Goal: Task Accomplishment & Management: Use online tool/utility

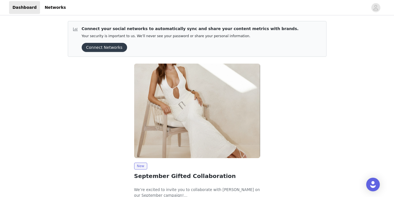
scroll to position [43, 0]
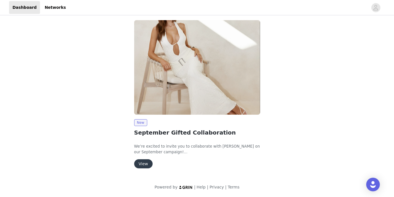
click at [146, 162] on button "View" at bounding box center [143, 163] width 18 height 9
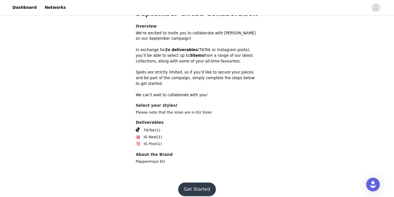
scroll to position [186, 0]
click at [198, 182] on button "Get Started" at bounding box center [197, 189] width 38 height 14
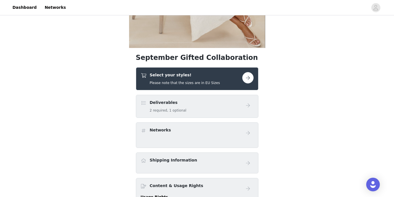
scroll to position [151, 0]
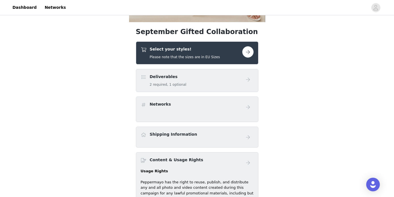
click at [246, 53] on button "button" at bounding box center [247, 51] width 11 height 11
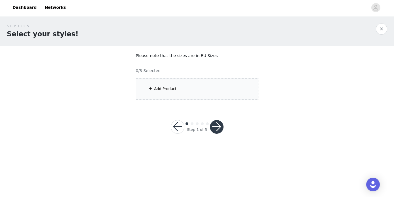
click at [205, 87] on div "Add Product" at bounding box center [197, 88] width 122 height 21
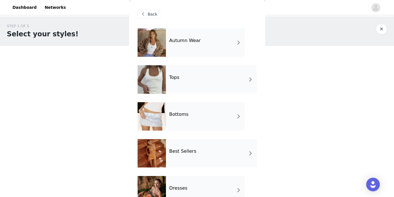
click at [222, 44] on div "Autumn Wear" at bounding box center [205, 42] width 79 height 28
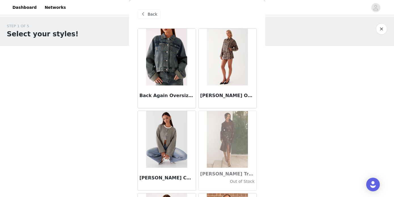
click at [153, 16] on span "Back" at bounding box center [153, 14] width 10 height 6
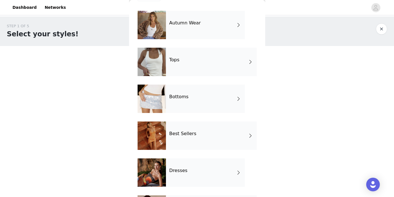
scroll to position [18, 0]
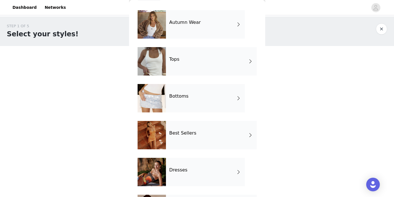
click at [201, 63] on div "Tops" at bounding box center [211, 61] width 91 height 28
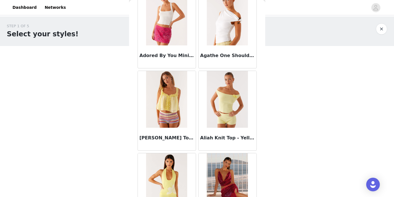
scroll to position [0, 0]
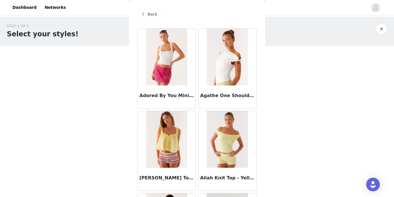
click at [153, 14] on span "Back" at bounding box center [153, 14] width 10 height 6
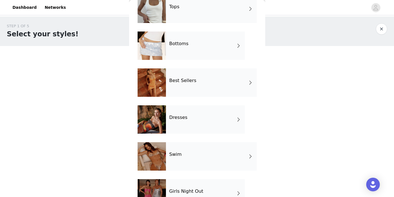
scroll to position [70, 0]
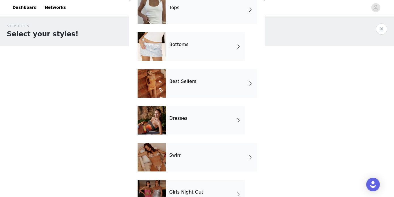
click at [208, 86] on div "Best Sellers" at bounding box center [211, 83] width 91 height 28
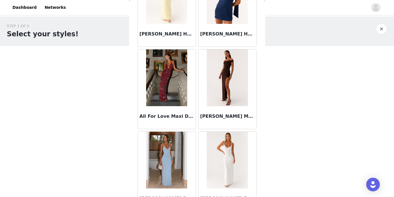
scroll to position [395, 0]
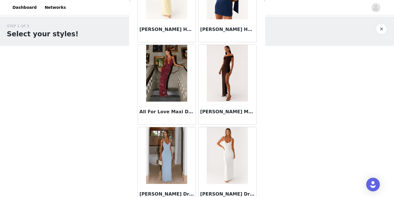
click at [169, 78] on img at bounding box center [166, 73] width 41 height 57
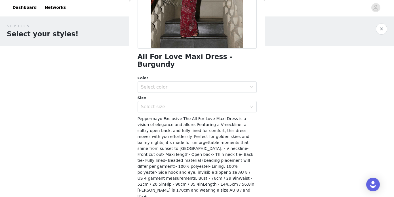
scroll to position [114, 0]
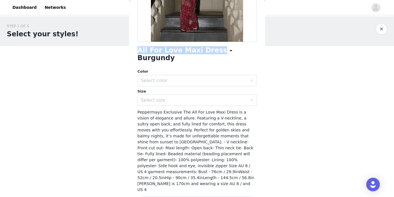
drag, startPoint x: 139, startPoint y: 50, endPoint x: 207, endPoint y: 49, distance: 67.7
click at [207, 49] on h1 "All For Love Maxi Dress - Burgundy" at bounding box center [196, 53] width 119 height 15
copy h1 "All For Love Maxi Dress"
